Goal: Task Accomplishment & Management: Use online tool/utility

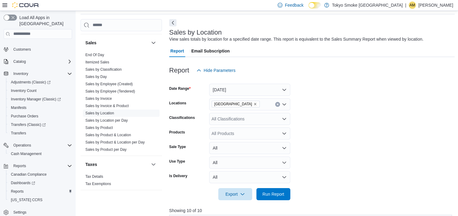
scroll to position [91, 0]
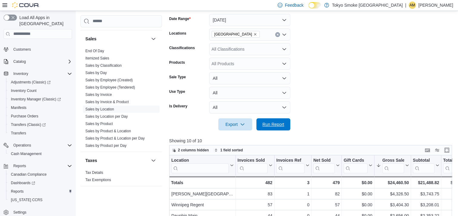
drag, startPoint x: 276, startPoint y: 126, endPoint x: 319, endPoint y: 123, distance: 43.1
click at [276, 126] on span "Run Report" at bounding box center [273, 124] width 22 height 6
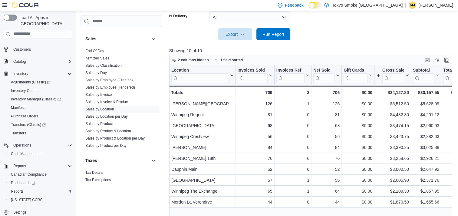
scroll to position [182, 0]
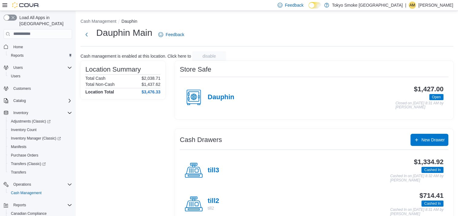
click at [435, 4] on p "Ashley Mousseau" at bounding box center [435, 5] width 35 height 7
click at [417, 54] on span "Sign Out" at bounding box center [414, 57] width 16 height 6
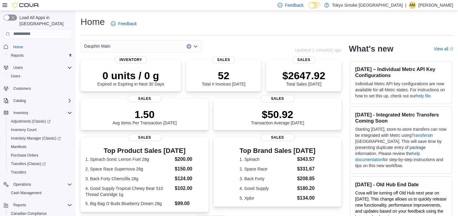
click at [424, 4] on p "Ashley Mousseau" at bounding box center [435, 5] width 35 height 7
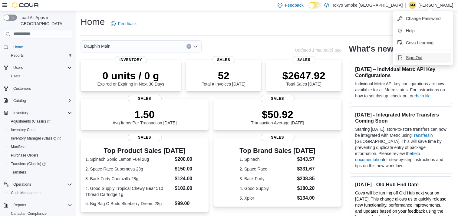
click at [419, 57] on span "Sign Out" at bounding box center [414, 57] width 16 height 6
